Goal: Navigation & Orientation: Find specific page/section

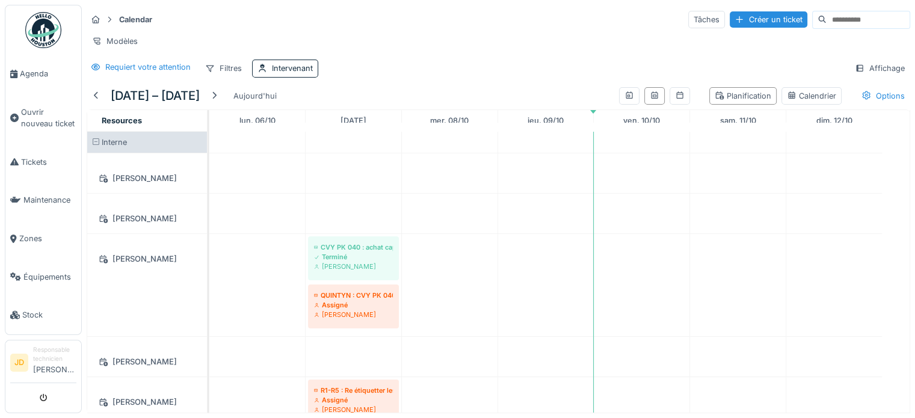
scroll to position [472, 0]
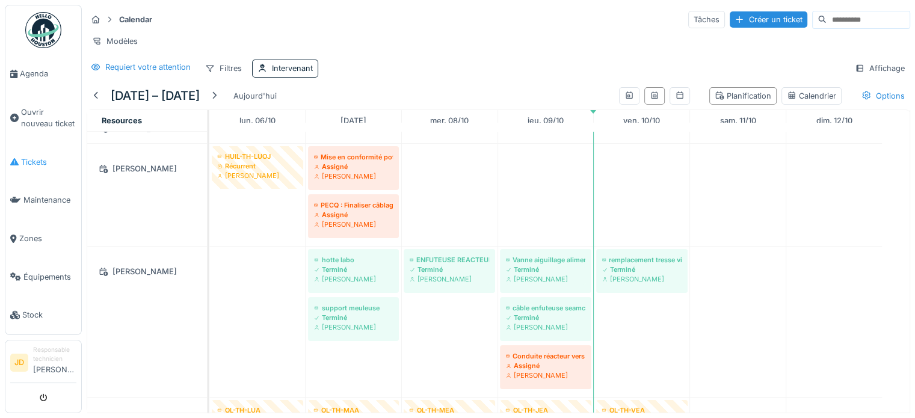
click at [57, 156] on span "Tickets" at bounding box center [48, 161] width 55 height 11
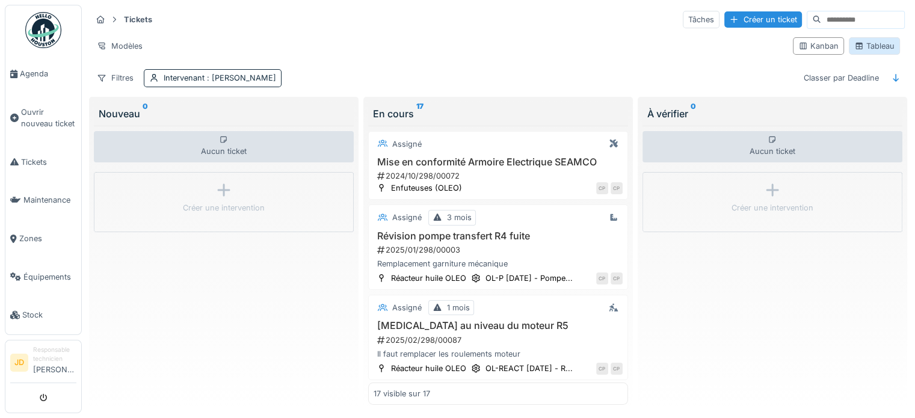
click at [875, 46] on div "Tableau" at bounding box center [875, 45] width 40 height 11
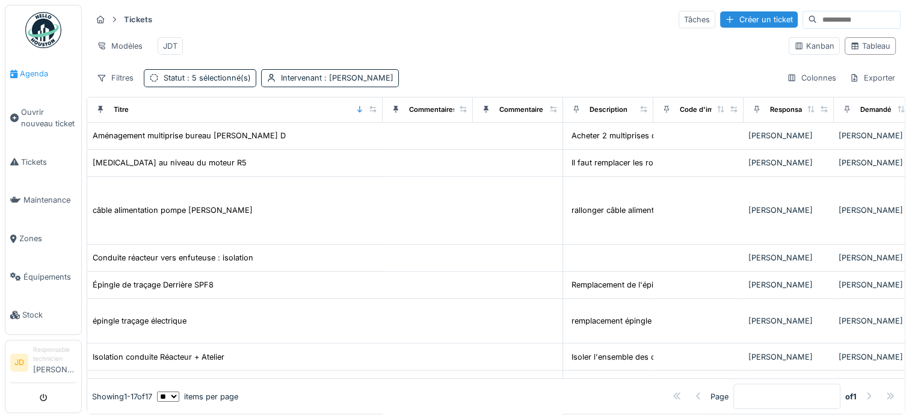
click at [27, 72] on span "Agenda" at bounding box center [48, 73] width 57 height 11
